Goal: Information Seeking & Learning: Learn about a topic

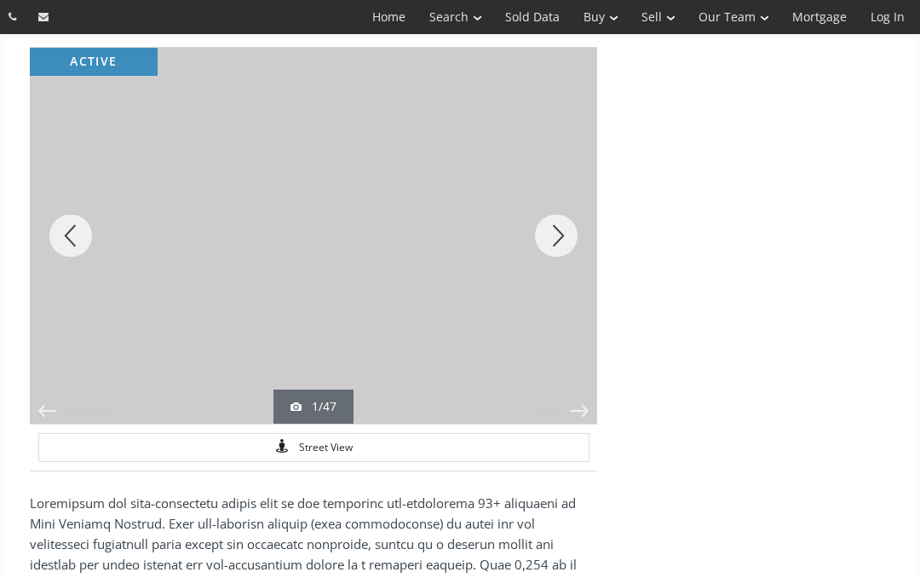
click at [561, 244] on div "Next" at bounding box center [557, 236] width 82 height 376
click at [568, 230] on div "Next" at bounding box center [557, 236] width 82 height 376
click at [75, 239] on div "Previous" at bounding box center [71, 236] width 82 height 376
click at [67, 230] on div "Previous" at bounding box center [71, 236] width 82 height 376
click at [78, 228] on div "Previous" at bounding box center [71, 236] width 82 height 376
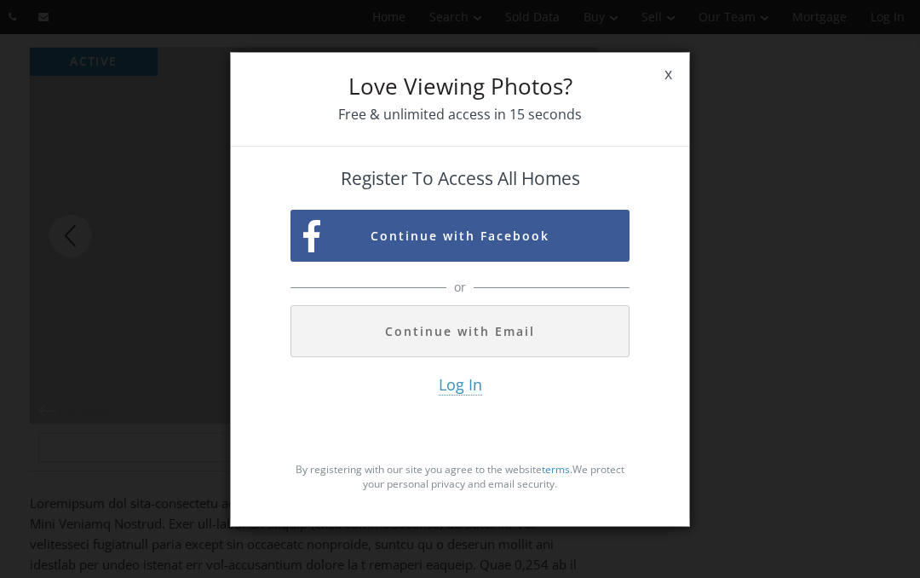
click at [672, 75] on span "x" at bounding box center [669, 74] width 42 height 48
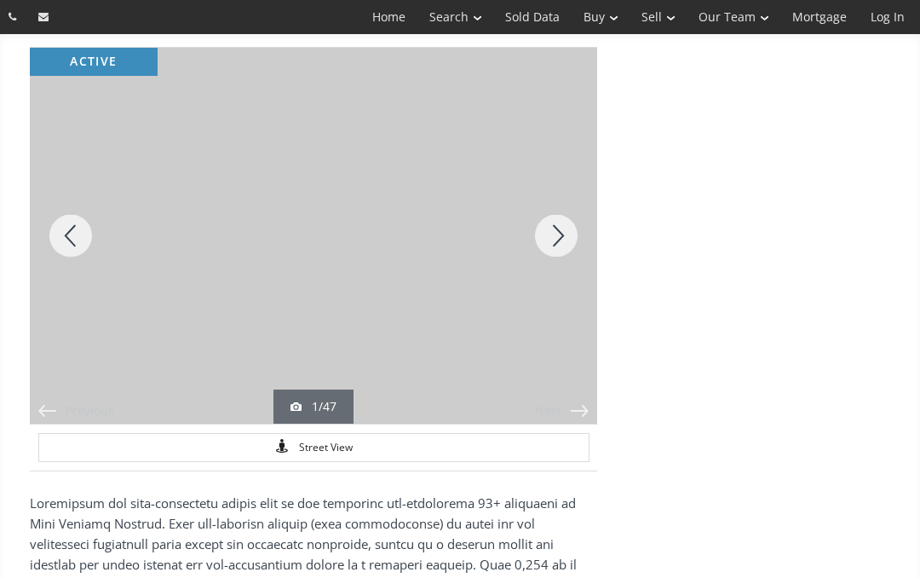
click at [563, 234] on div "Next" at bounding box center [557, 236] width 82 height 376
click at [560, 234] on div "Next" at bounding box center [557, 236] width 82 height 376
click at [570, 236] on div "Next" at bounding box center [557, 236] width 82 height 376
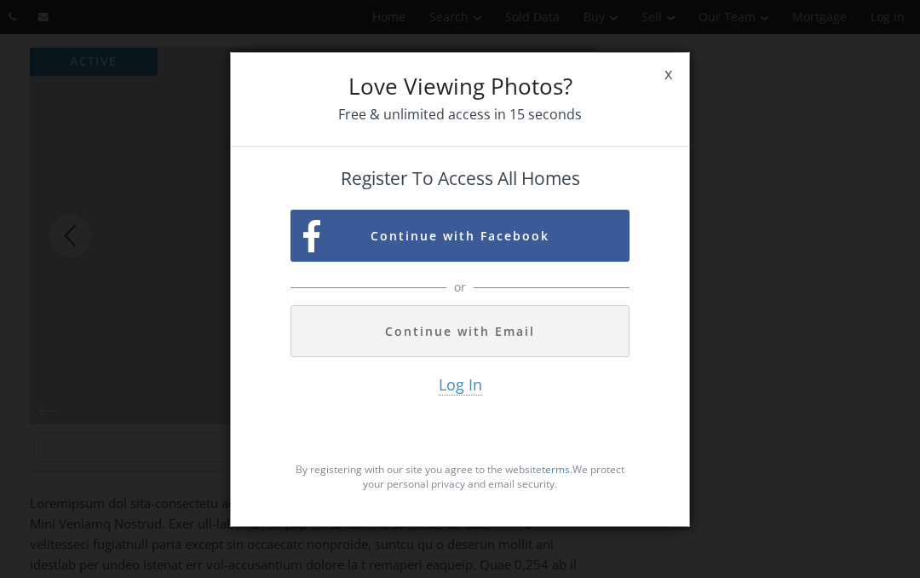
click at [669, 74] on span "x" at bounding box center [669, 74] width 42 height 48
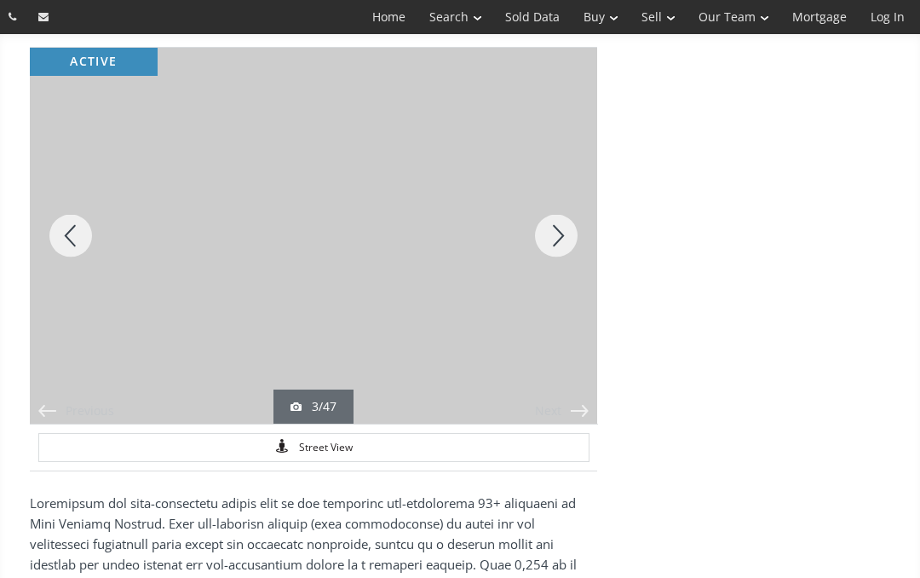
click at [563, 240] on div "Next" at bounding box center [557, 236] width 82 height 376
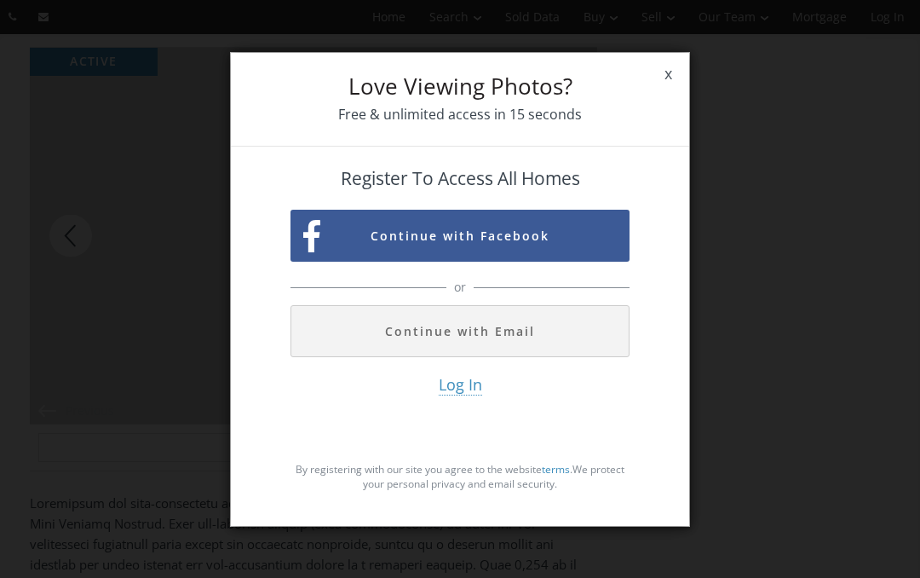
click at [681, 68] on span "x" at bounding box center [669, 74] width 42 height 48
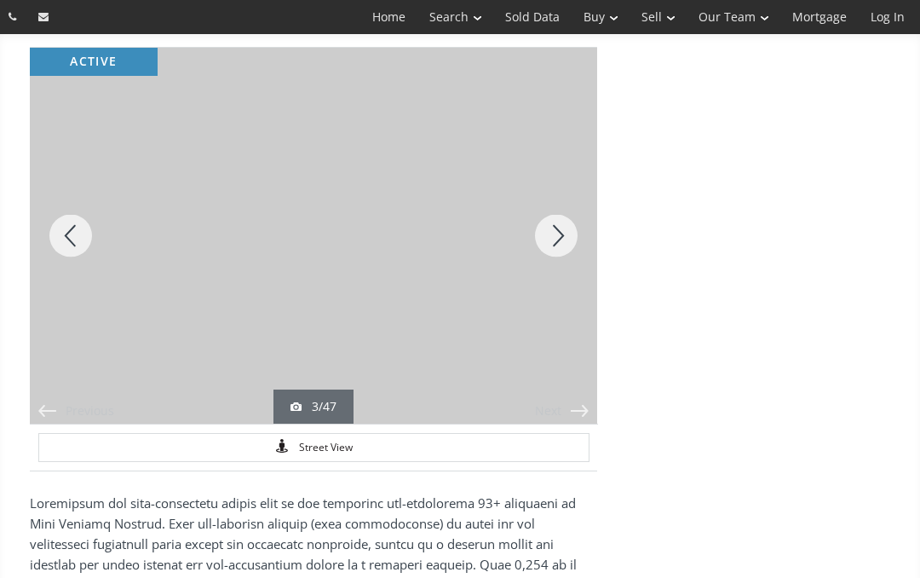
click at [554, 237] on div "Next" at bounding box center [557, 236] width 82 height 376
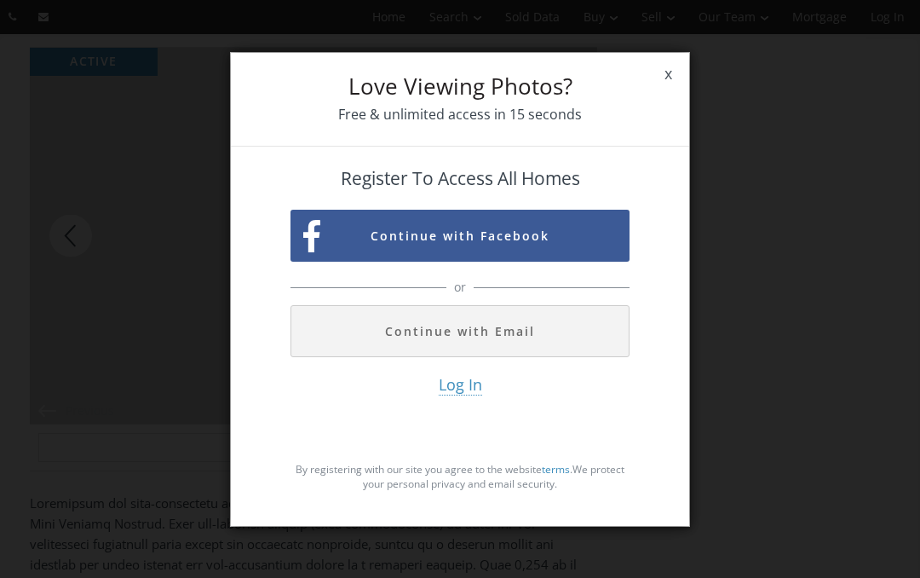
click at [671, 70] on span "x" at bounding box center [669, 74] width 42 height 48
